Goal: Transaction & Acquisition: Purchase product/service

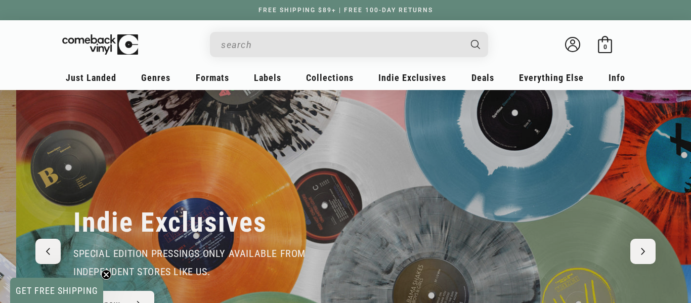
scroll to position [0, 691]
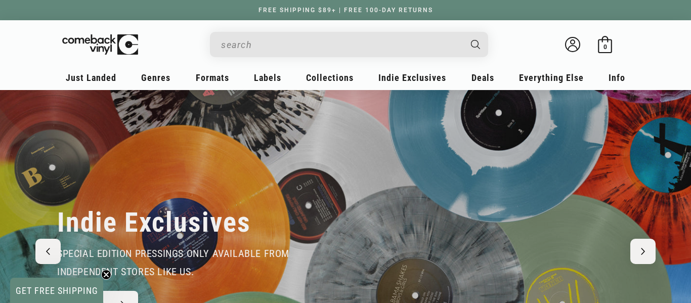
click at [245, 40] on input "When autocomplete results are available use up and down arrows to review and en…" at bounding box center [341, 44] width 240 height 21
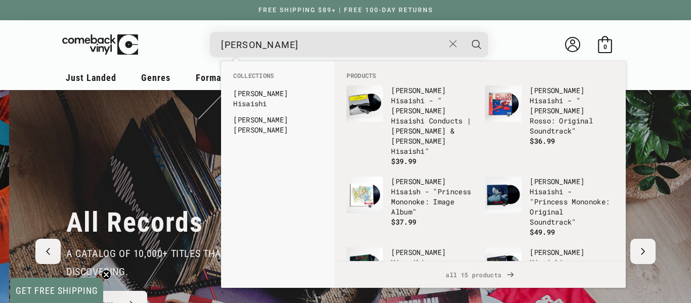
scroll to position [0, 1381]
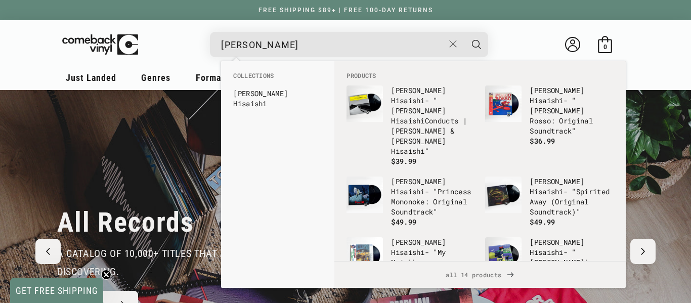
type input "[PERSON_NAME]"
click at [464, 32] on button "Search" at bounding box center [476, 44] width 25 height 25
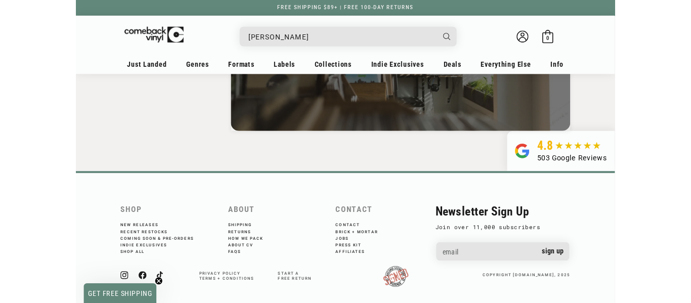
scroll to position [1564, 0]
